Goal: Task Accomplishment & Management: Use online tool/utility

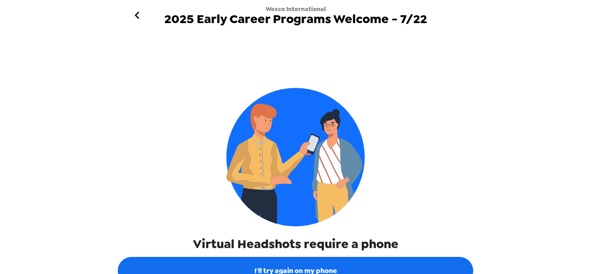
click at [527, 179] on div "Wesco International 2025 Early Career Programs Welcome - 7/22 Virtual Headshots…" at bounding box center [295, 137] width 591 height 274
click at [459, 158] on div "Virtual Headshots require a phone" at bounding box center [296, 147] width 356 height 211
